Goal: Find contact information: Find contact information

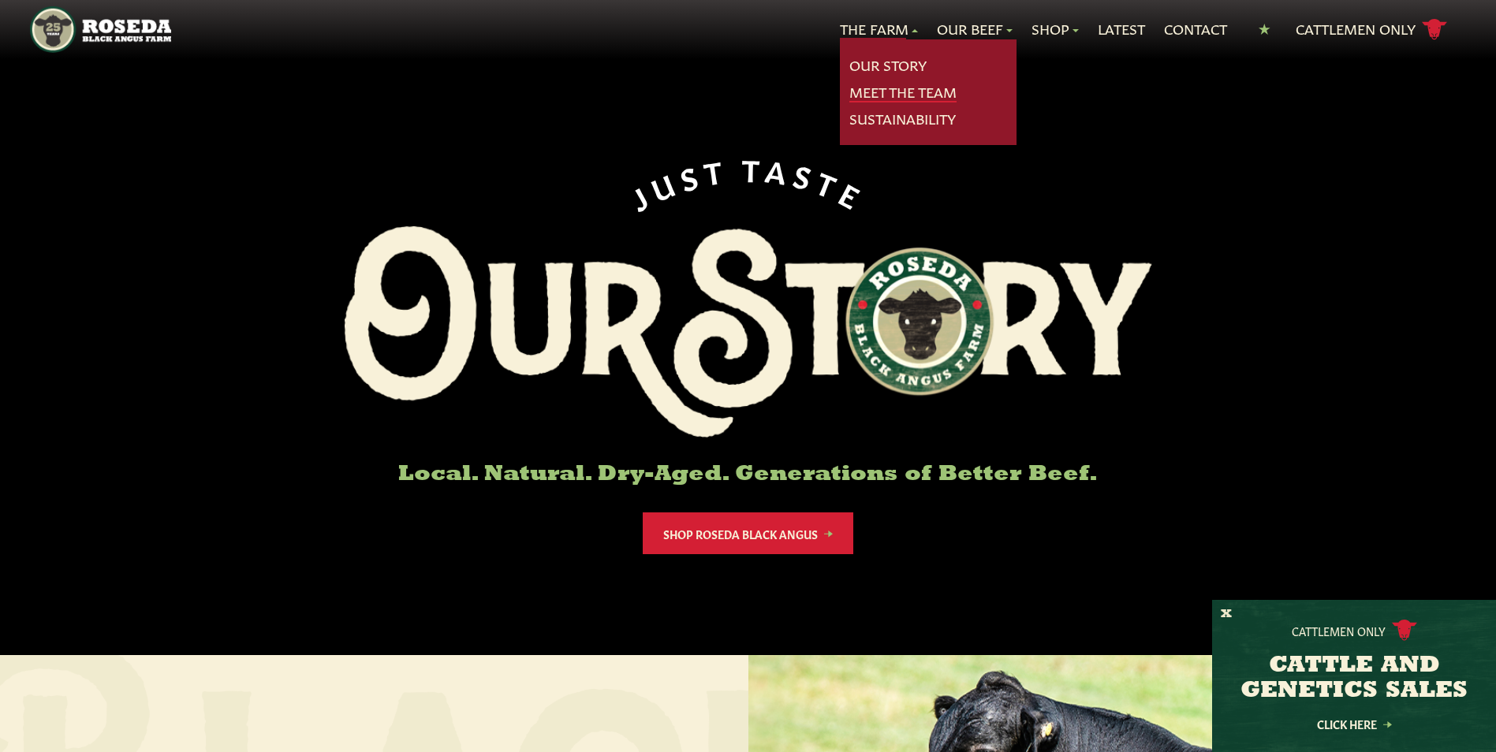
click at [877, 92] on link "Meet The Team" at bounding box center [903, 92] width 107 height 21
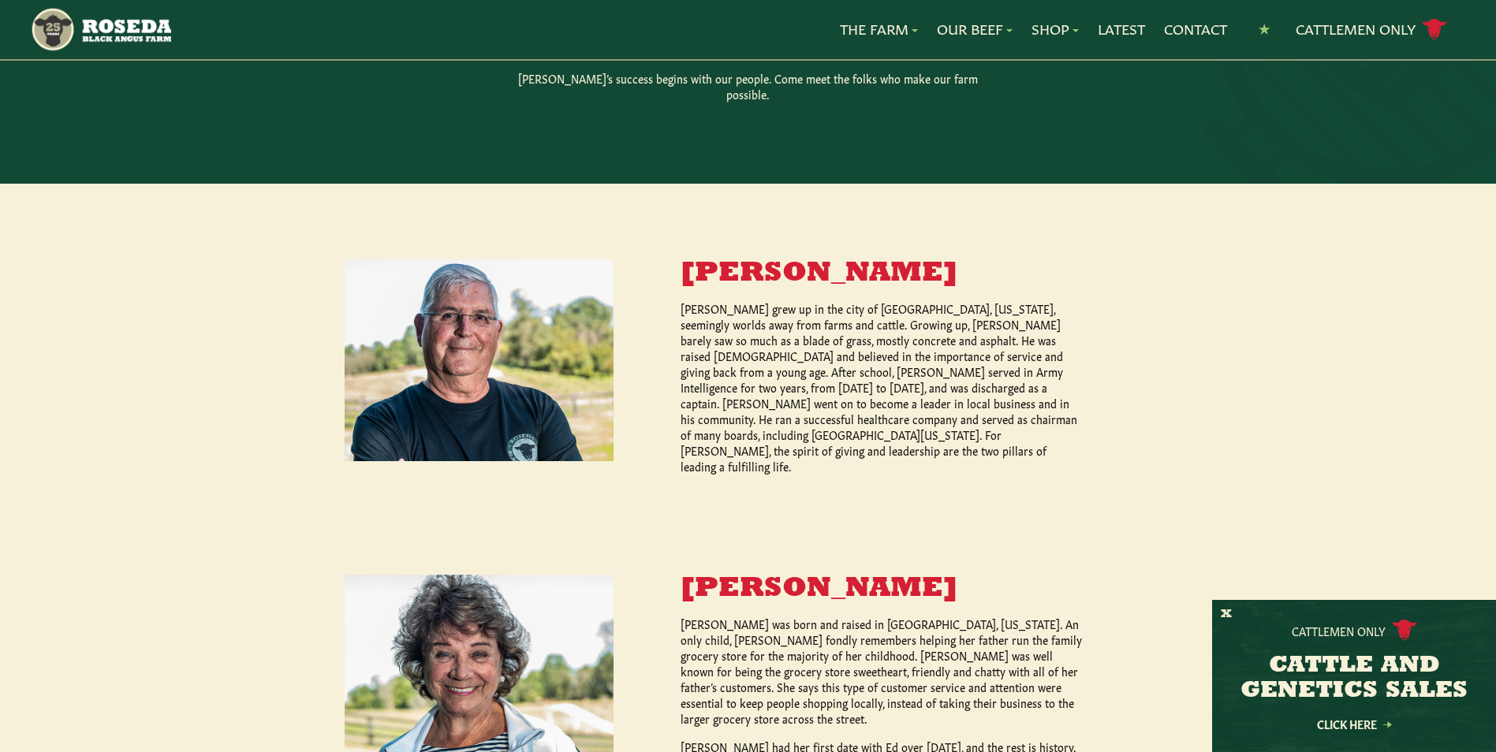
scroll to position [530, 0]
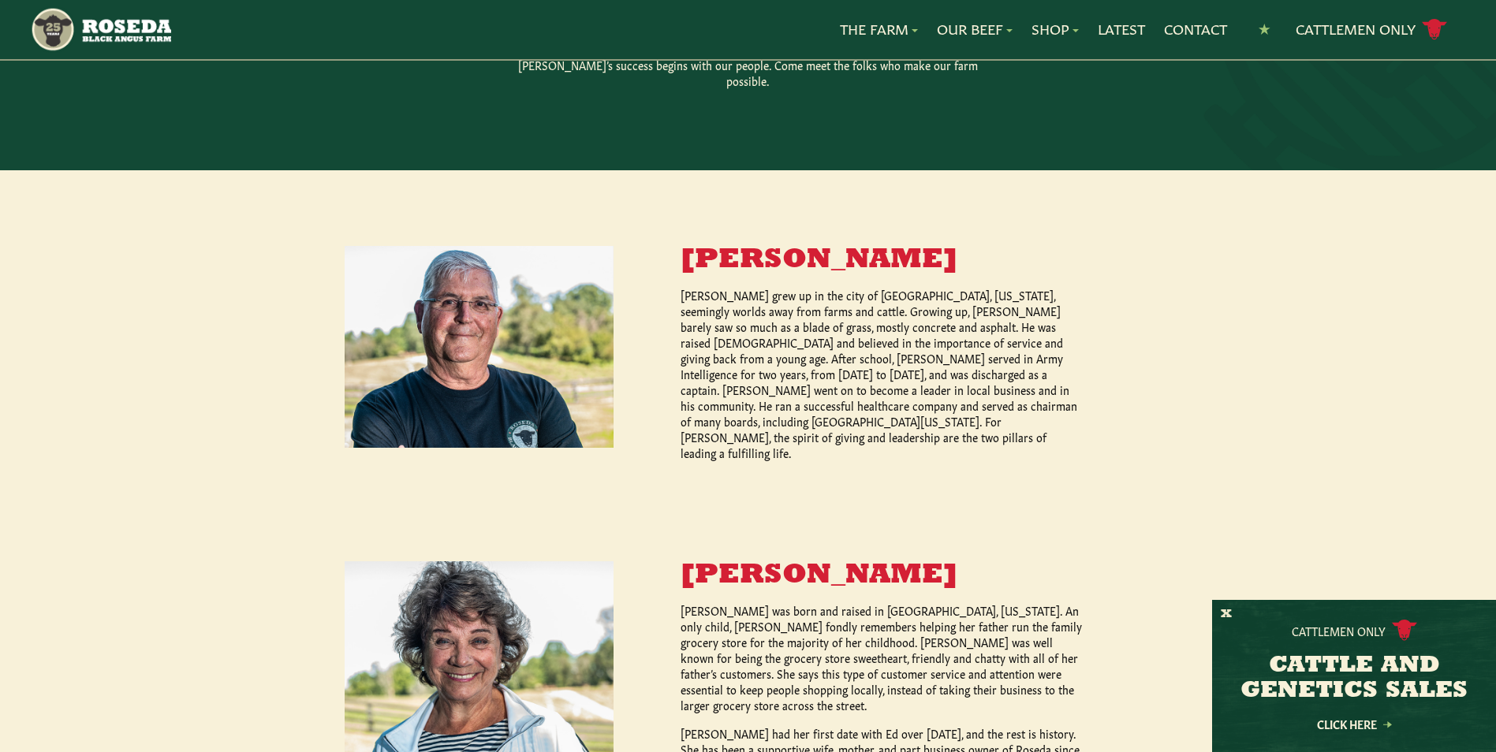
drag, startPoint x: 1476, startPoint y: 245, endPoint x: 1483, endPoint y: 282, distance: 38.5
click at [1483, 283] on div "Ed Burchell Sr. Ed Burchell grew up in the city of Baltimore, Maryland, seeming…" at bounding box center [748, 525] width 1496 height 710
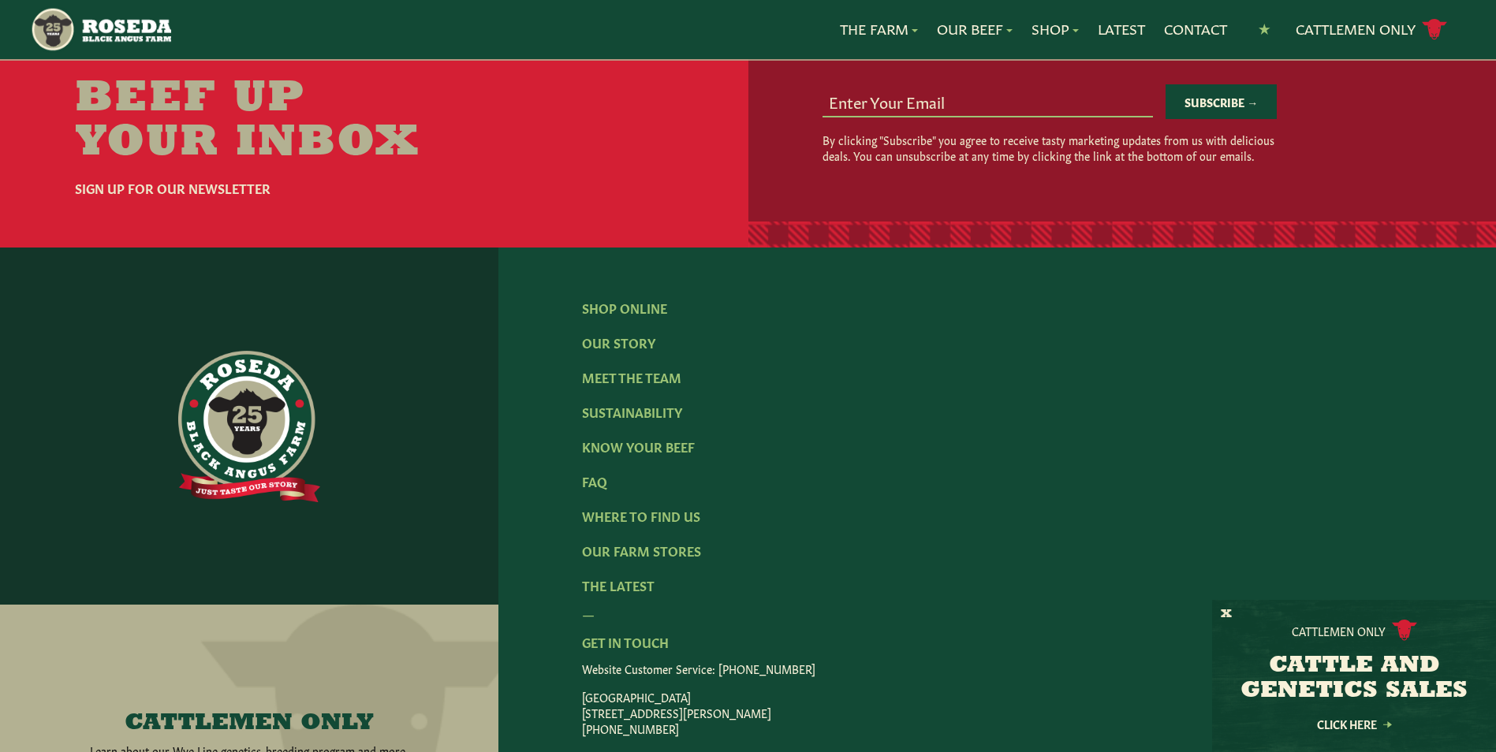
scroll to position [2181, 0]
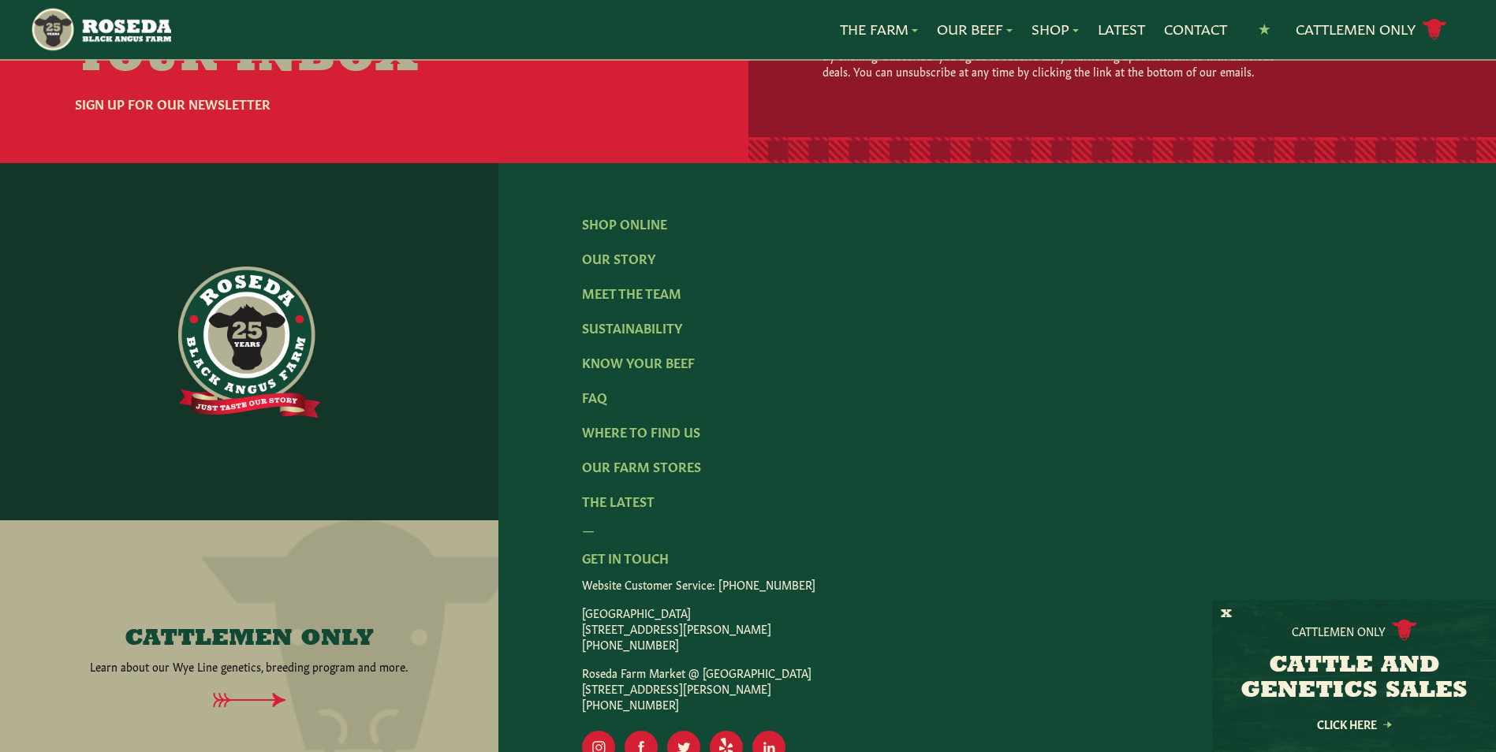
drag, startPoint x: 584, startPoint y: 521, endPoint x: 785, endPoint y: 517, distance: 201.2
click at [785, 605] on p "Monkton Farm Store 15317 Carroll Road, Monkton, MD 21111 (410) 472-2697" at bounding box center [997, 628] width 831 height 47
copy p "[STREET_ADDRESS][PERSON_NAME]"
click at [533, 163] on div "Shop Online Our Story Meet The Team Sustainability Know Your Beef FAQ Where To …" at bounding box center [998, 489] width 998 height 652
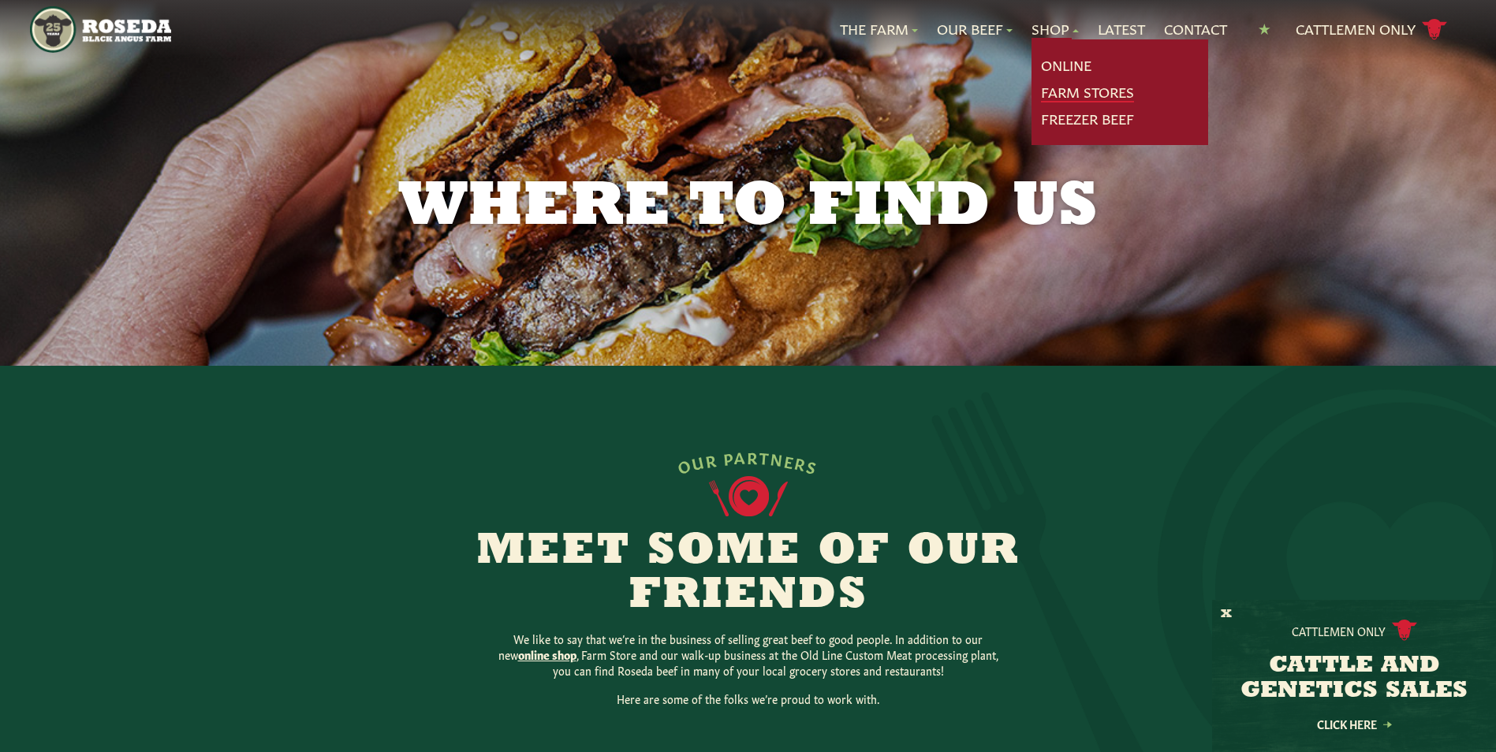
click at [1059, 92] on link "Farm Stores" at bounding box center [1087, 92] width 93 height 21
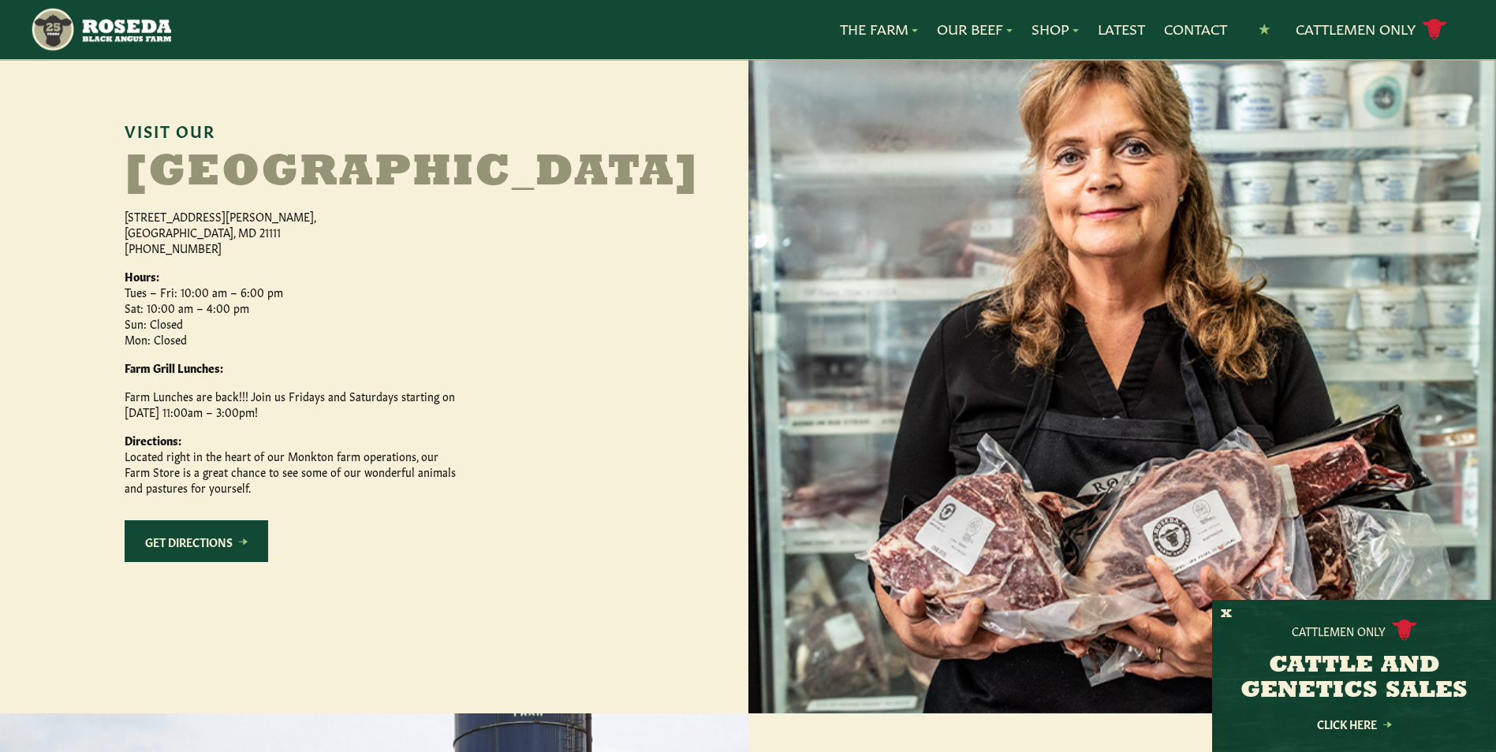
scroll to position [735, 0]
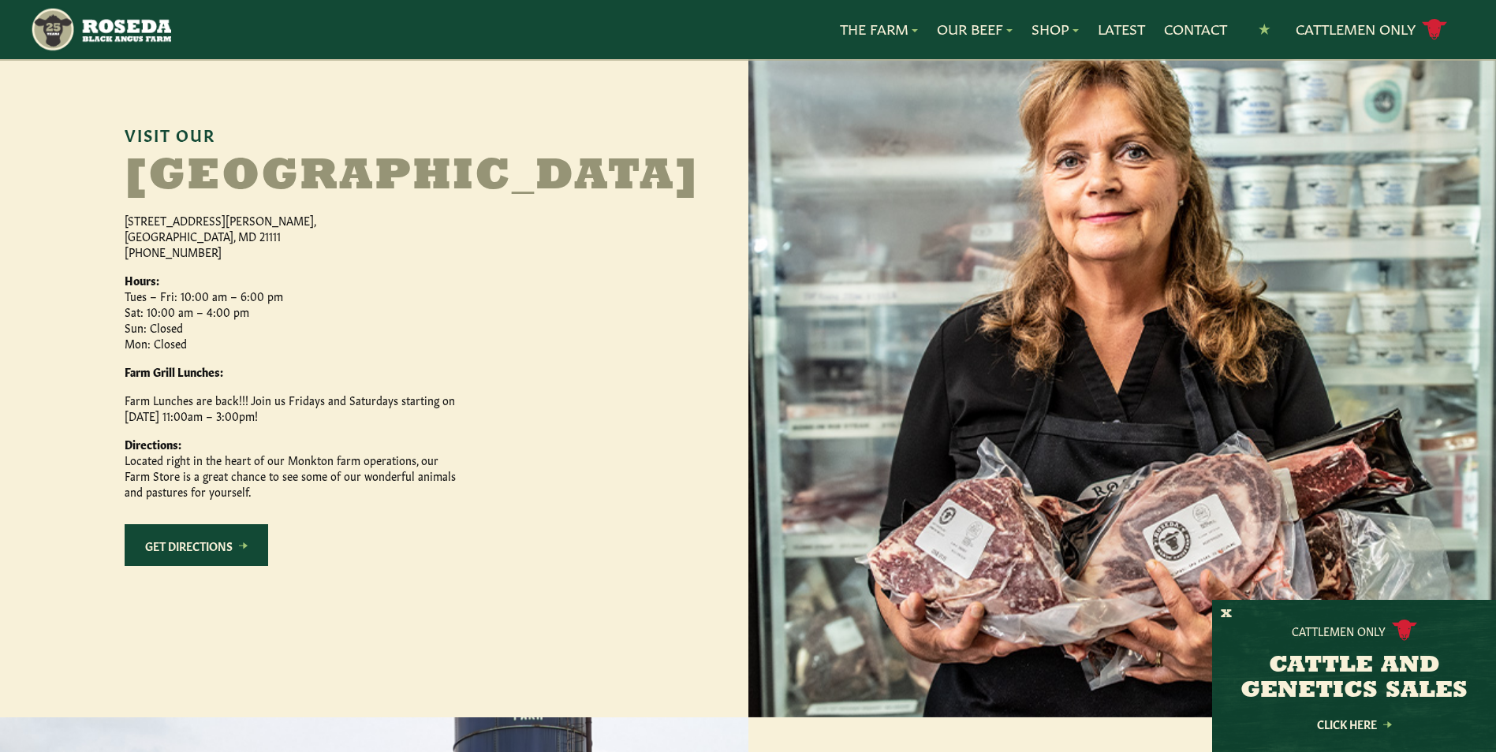
click at [194, 566] on link "Get Directions" at bounding box center [197, 546] width 144 height 42
